Goal: Find specific page/section: Find specific page/section

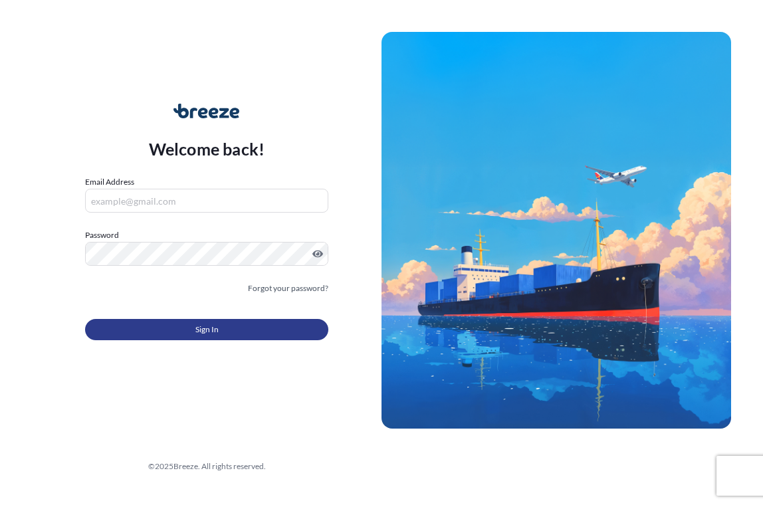
type input "[PERSON_NAME][EMAIL_ADDRESS][PERSON_NAME][DOMAIN_NAME]"
click at [221, 325] on button "Sign In" at bounding box center [206, 329] width 243 height 21
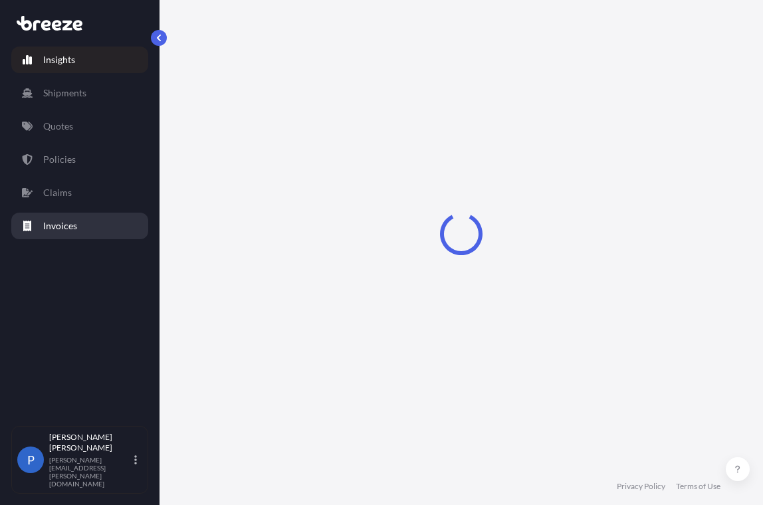
select select "2025"
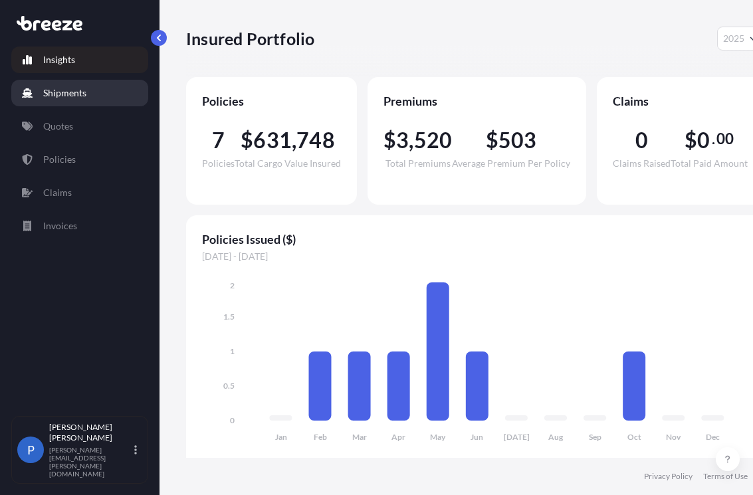
click at [73, 93] on p "Shipments" at bounding box center [64, 92] width 43 height 13
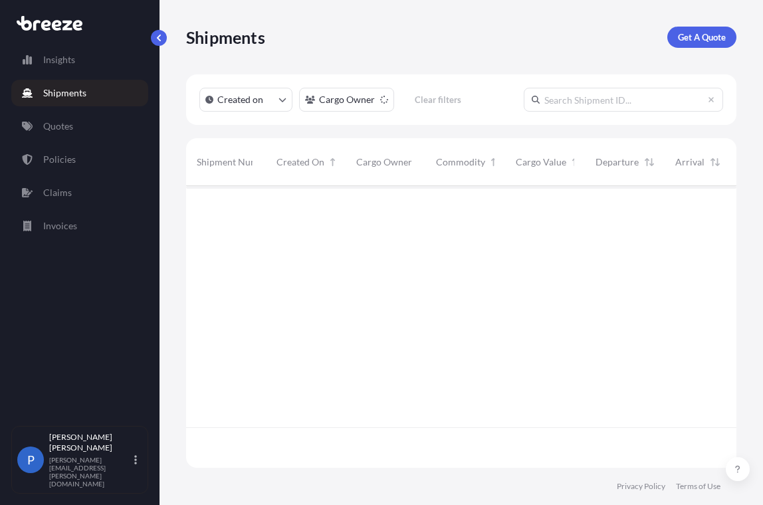
scroll to position [320, 541]
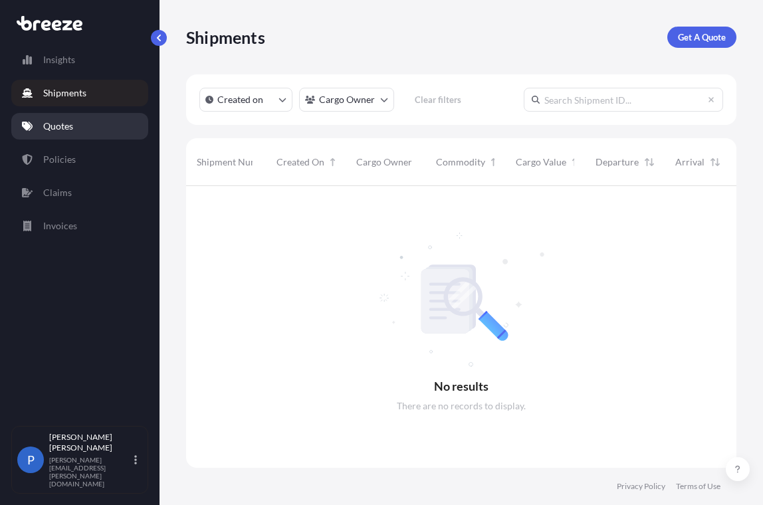
click at [54, 130] on p "Quotes" at bounding box center [58, 126] width 30 height 13
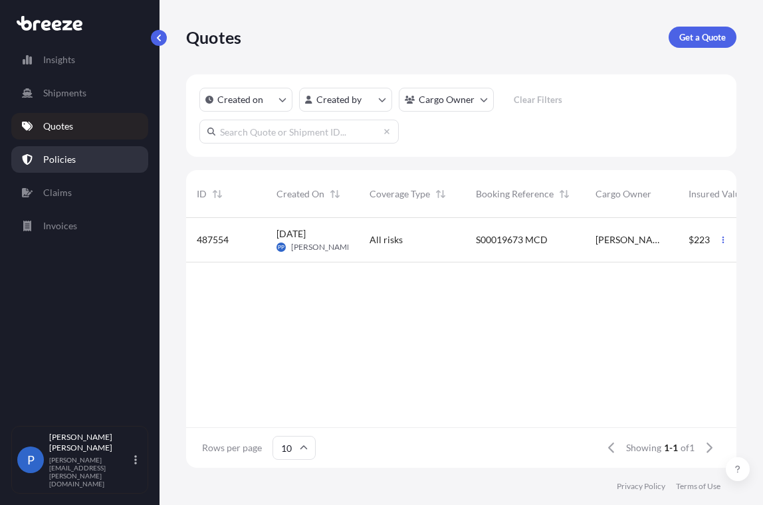
click at [64, 158] on p "Policies" at bounding box center [59, 159] width 33 height 13
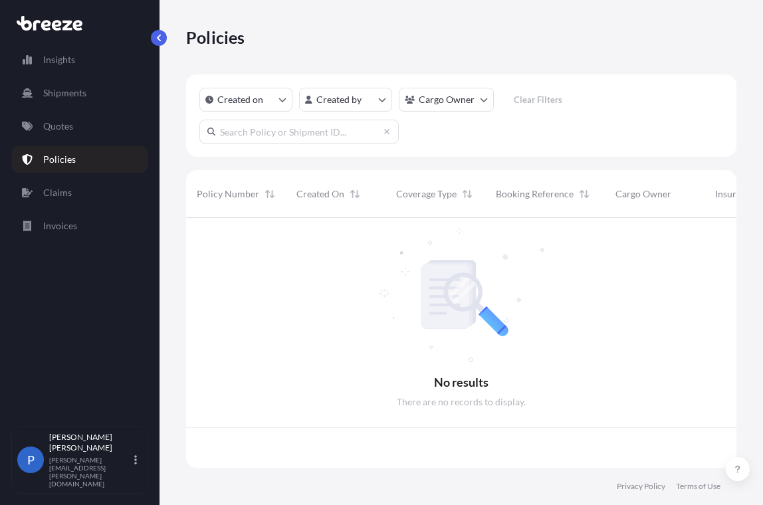
scroll to position [247, 541]
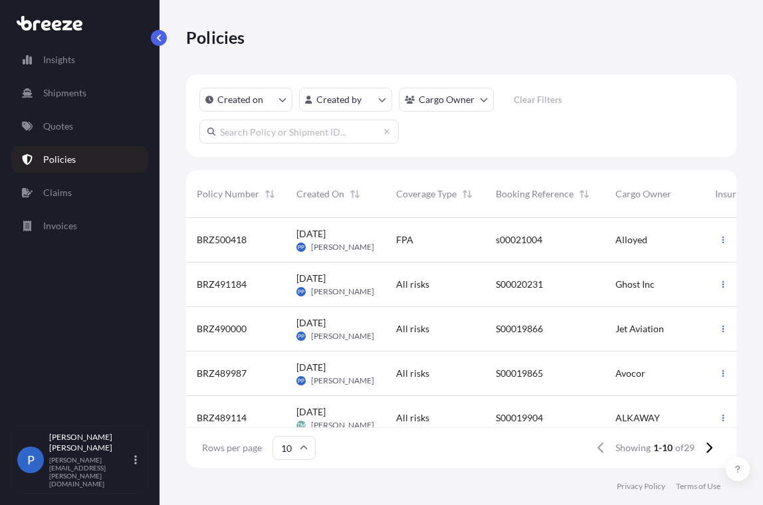
click at [329, 250] on span "[PERSON_NAME]" at bounding box center [342, 247] width 63 height 11
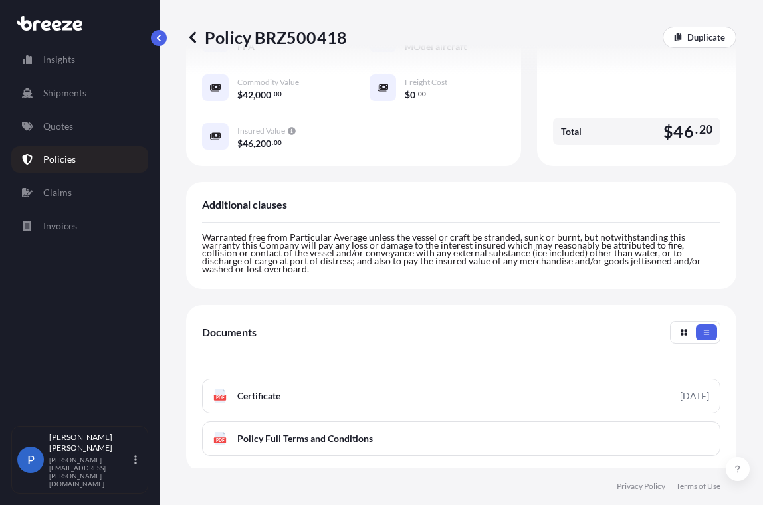
scroll to position [518, 0]
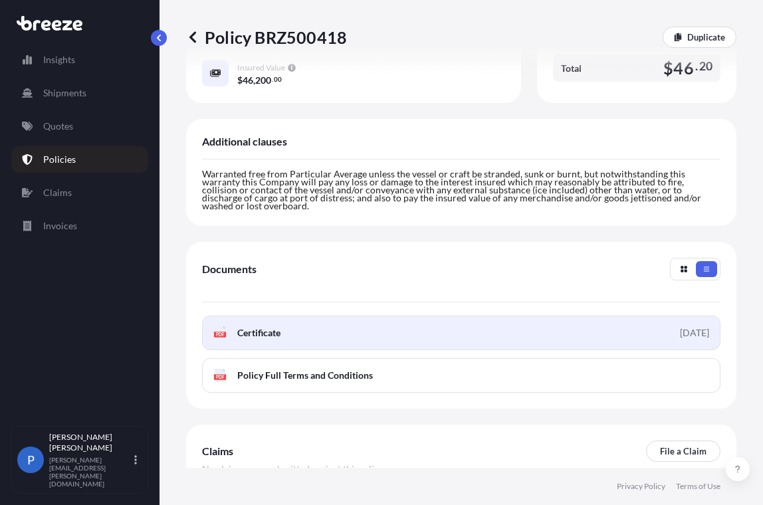
click at [249, 340] on span "Certificate" at bounding box center [258, 333] width 43 height 13
